Goal: Transaction & Acquisition: Book appointment/travel/reservation

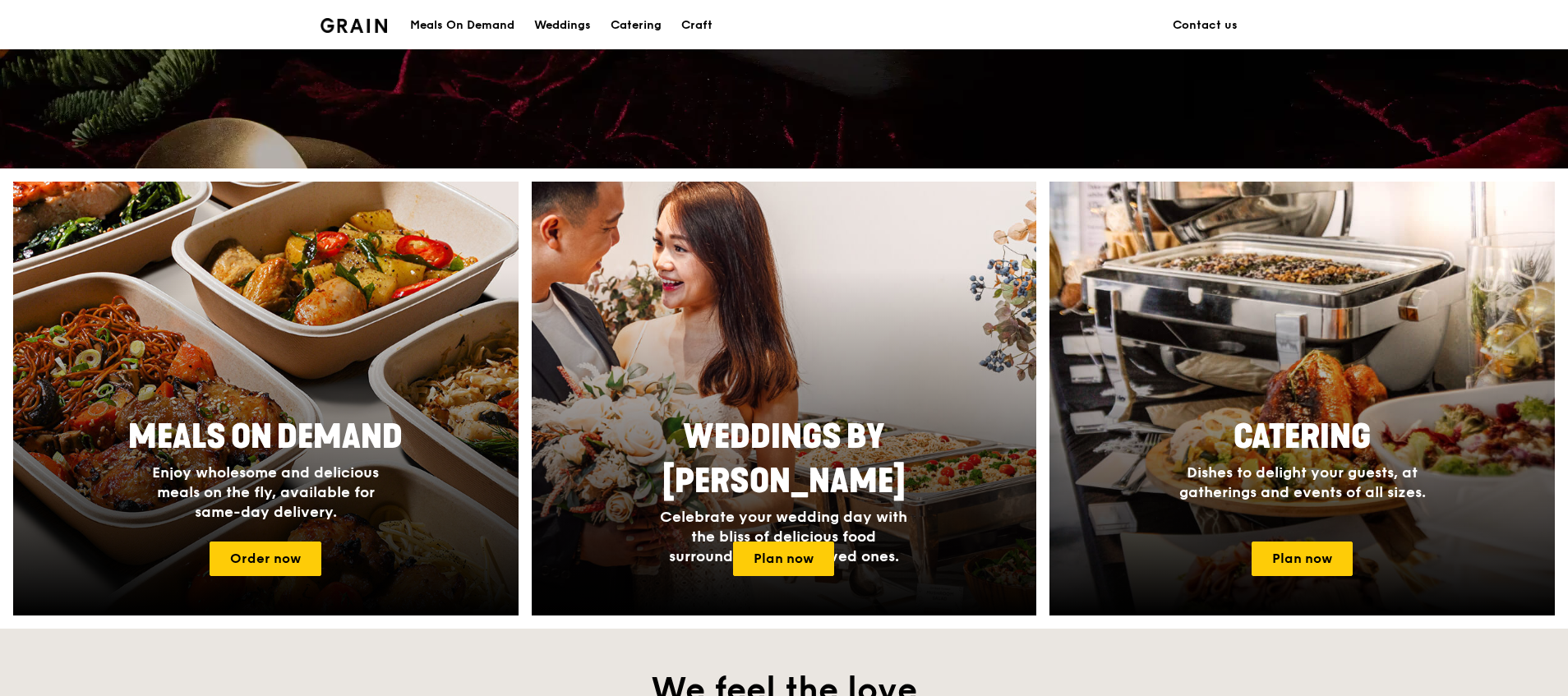
scroll to position [499, 0]
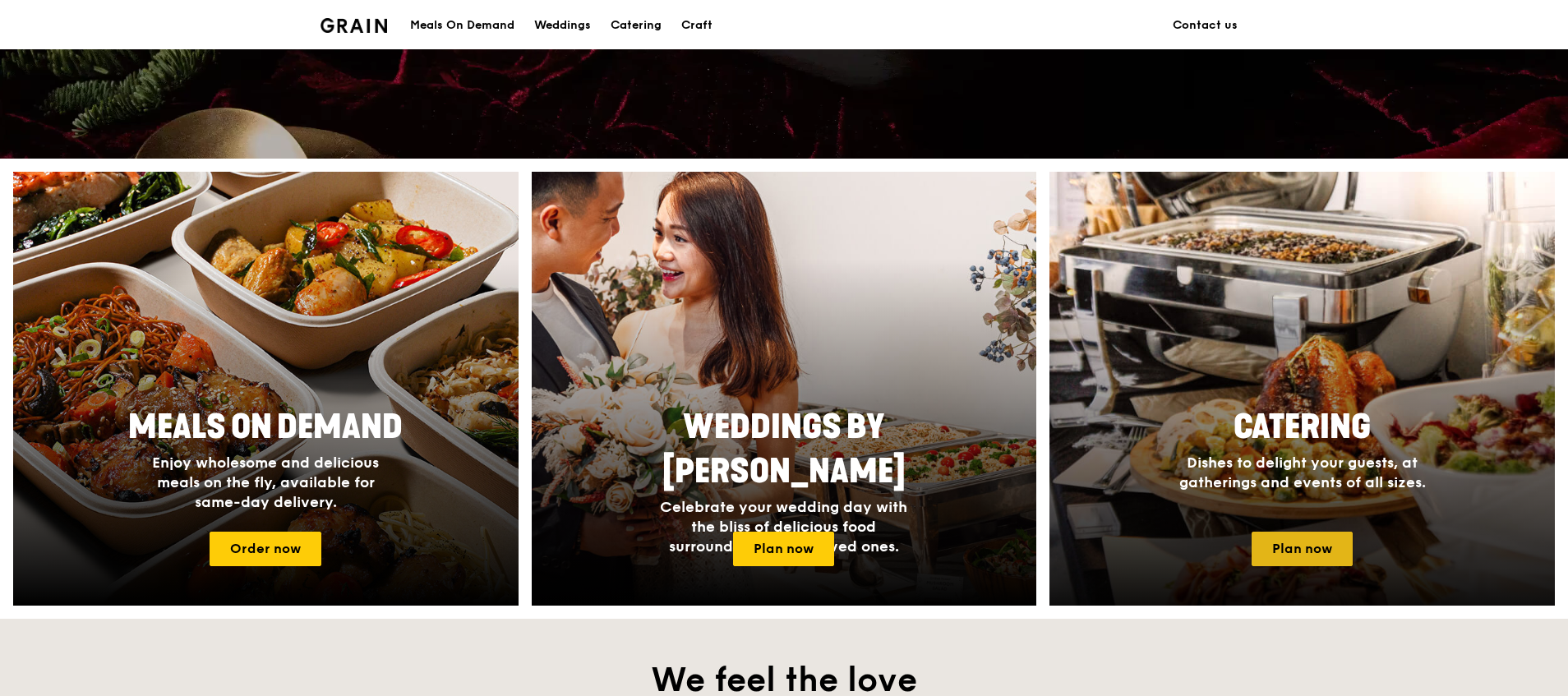
click at [1314, 550] on link "Plan now" at bounding box center [1302, 548] width 101 height 34
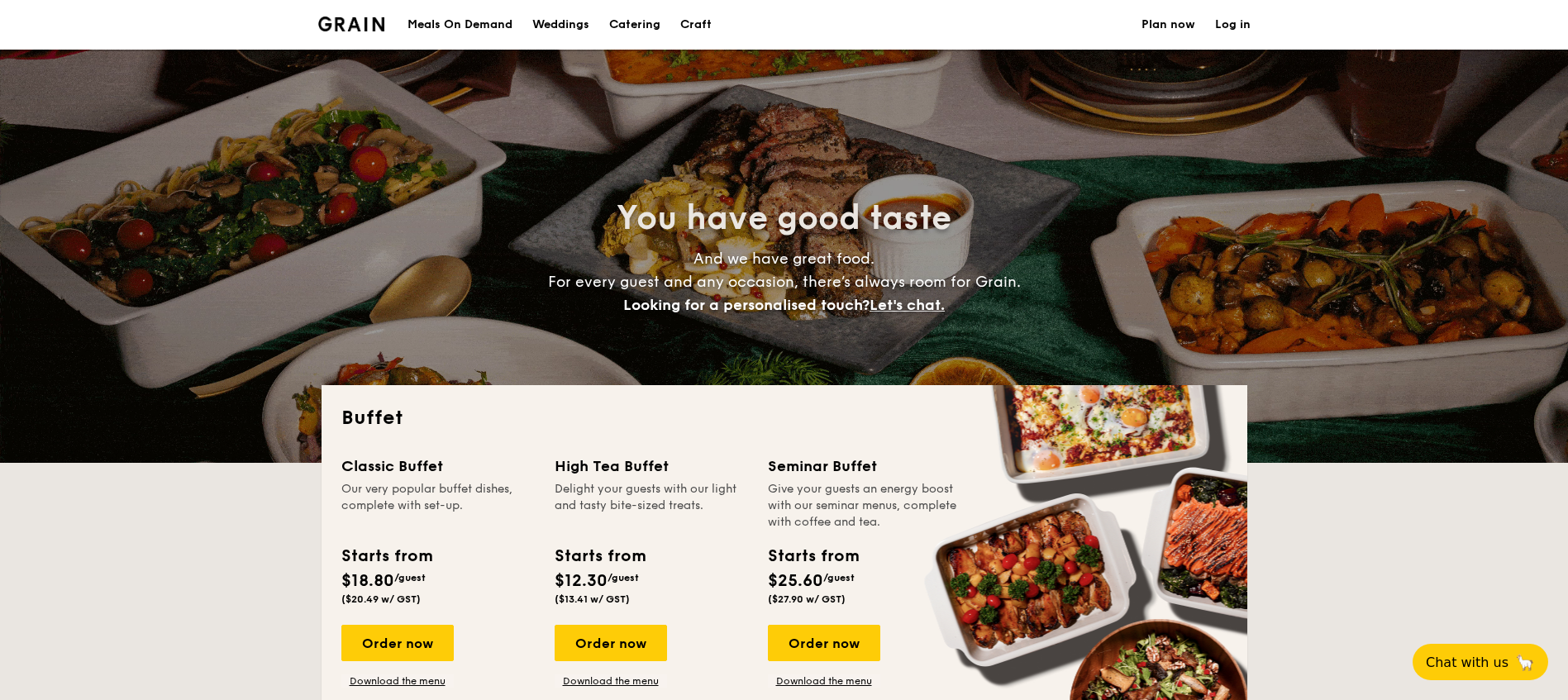
select select
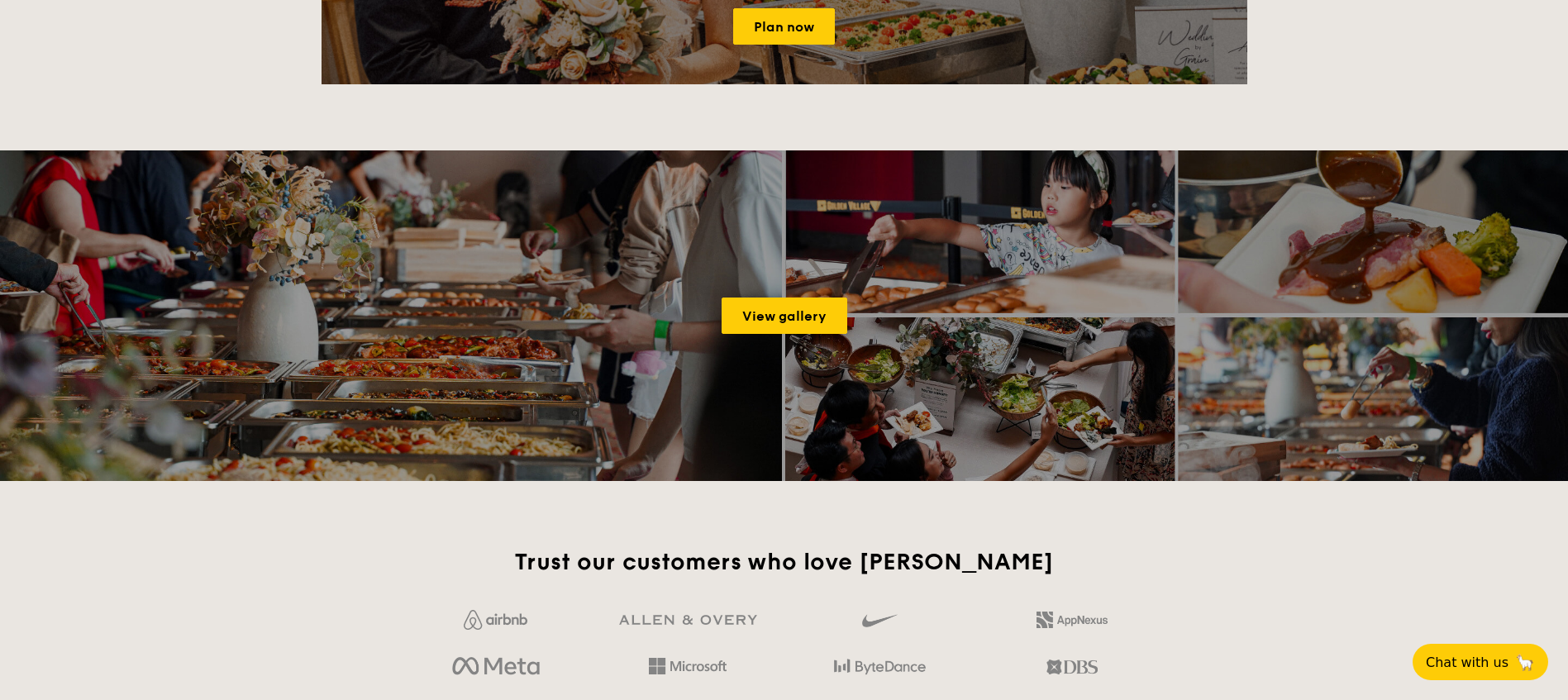
scroll to position [2088, 0]
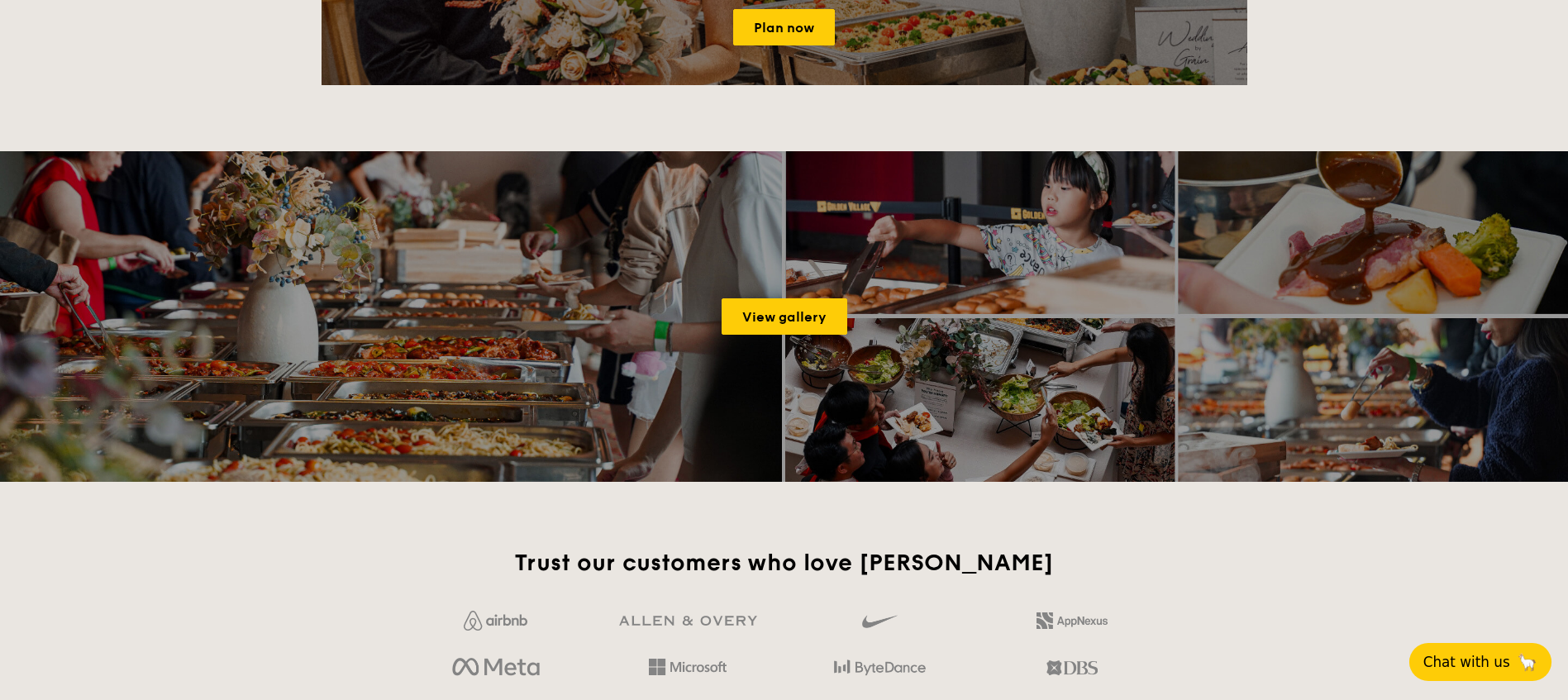
click at [1466, 664] on span "Chat with us" at bounding box center [1467, 662] width 87 height 17
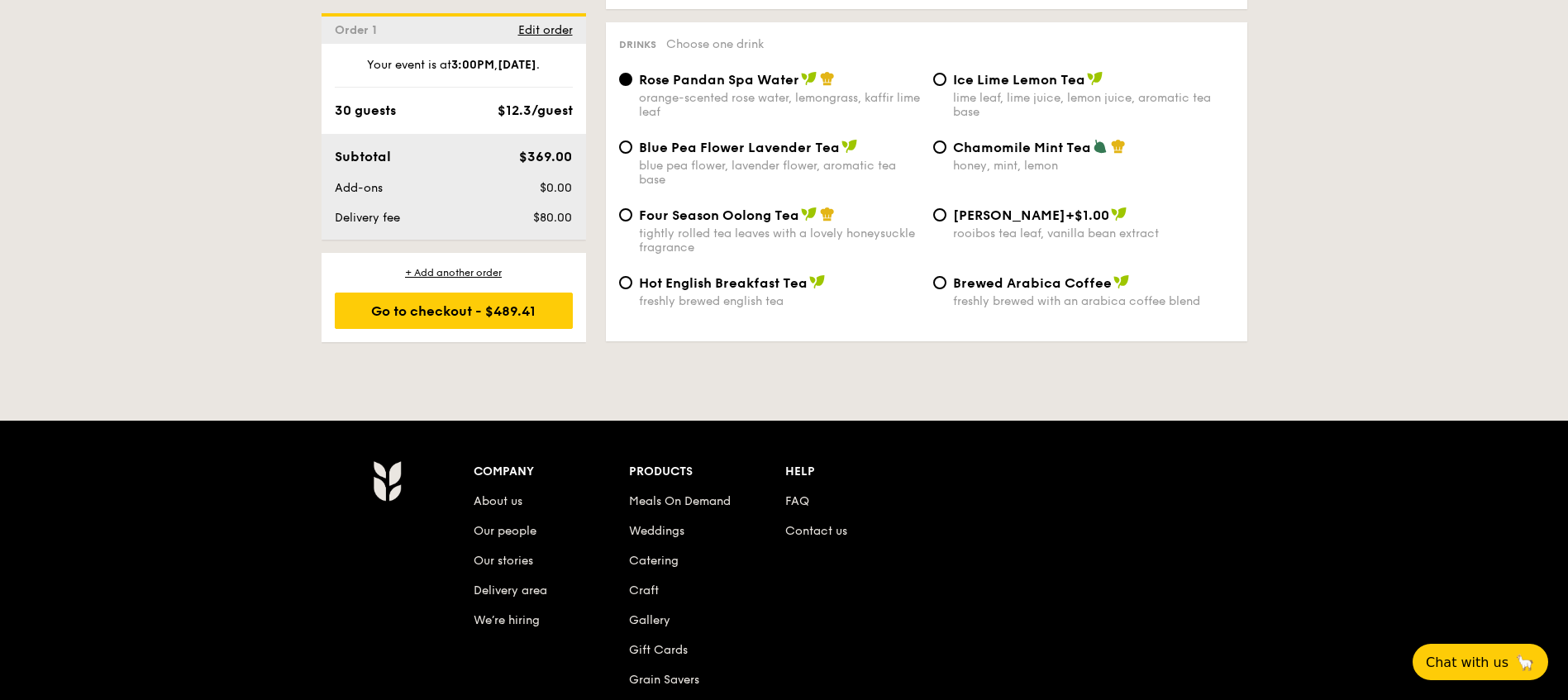
scroll to position [2656, 0]
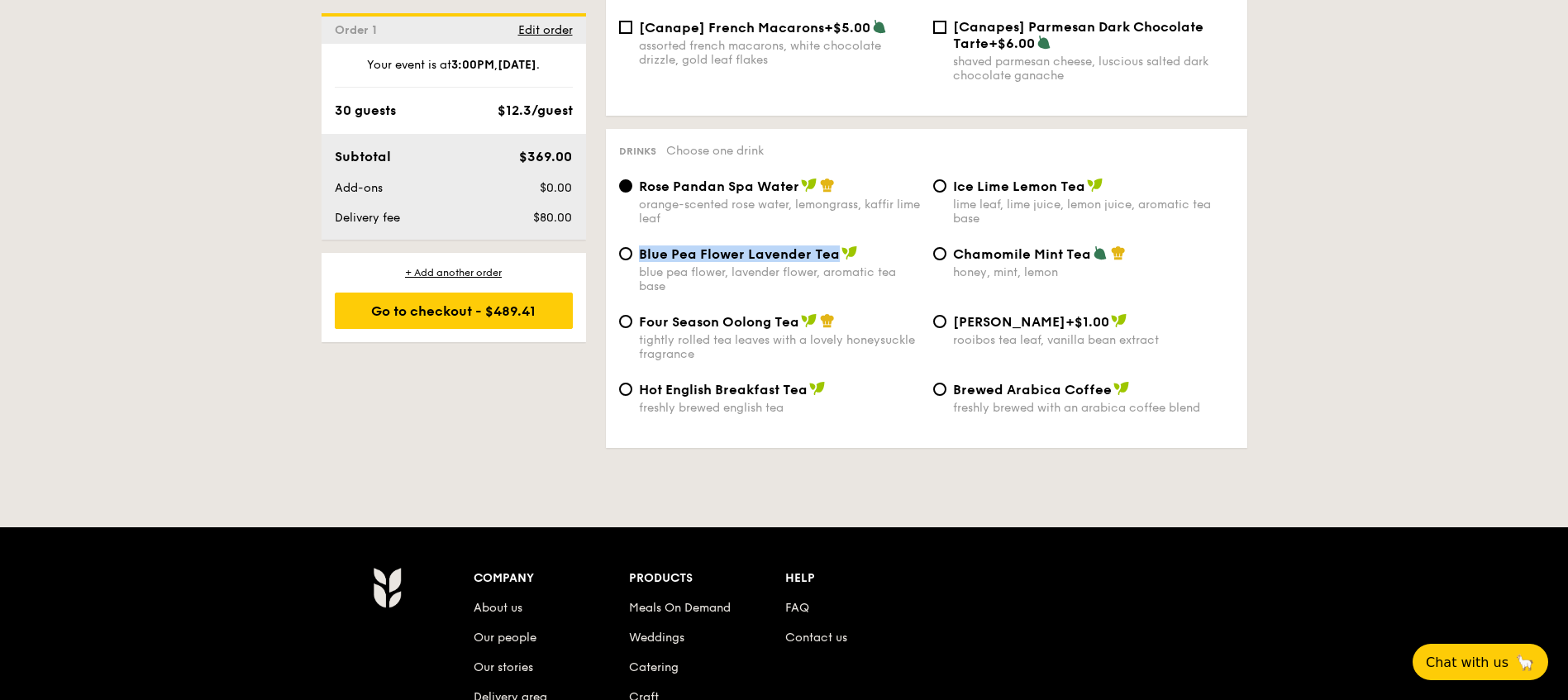
drag, startPoint x: 642, startPoint y: 226, endPoint x: 835, endPoint y: 233, distance: 193.1
click at [835, 246] on span "Blue Pea Flower Lavender Tea" at bounding box center [739, 254] width 201 height 16
copy span "Blue Pea Flower Lavender Tea"
